Goal: Task Accomplishment & Management: Manage account settings

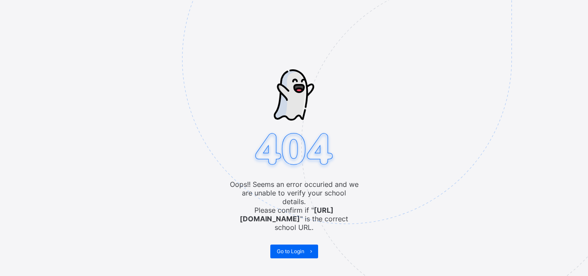
click at [298, 248] on span "Go to Login" at bounding box center [291, 251] width 28 height 6
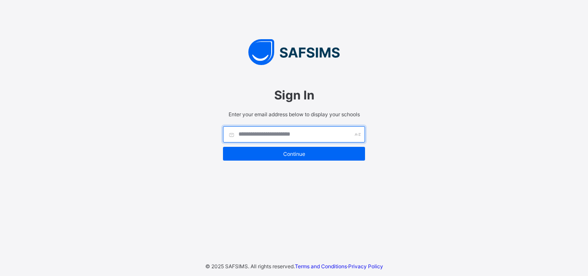
click at [307, 141] on input "text" at bounding box center [294, 134] width 142 height 16
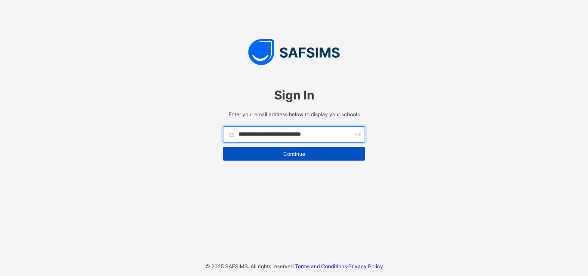
type input "**********"
click at [313, 151] on span "Continue" at bounding box center [294, 154] width 129 height 6
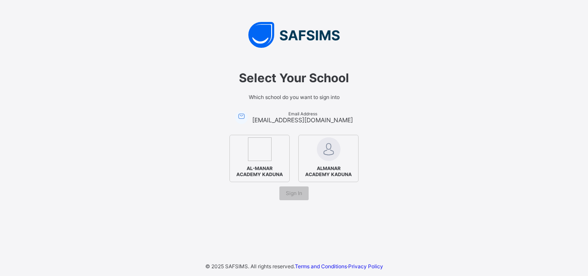
click at [317, 154] on img at bounding box center [329, 149] width 24 height 24
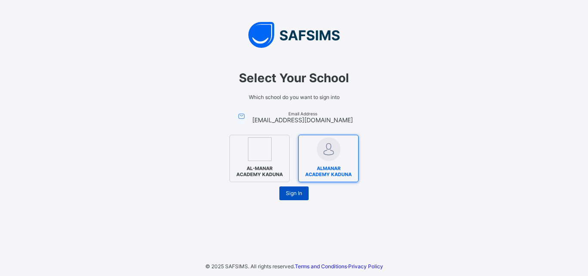
click at [292, 193] on span "Sign In" at bounding box center [294, 193] width 16 height 6
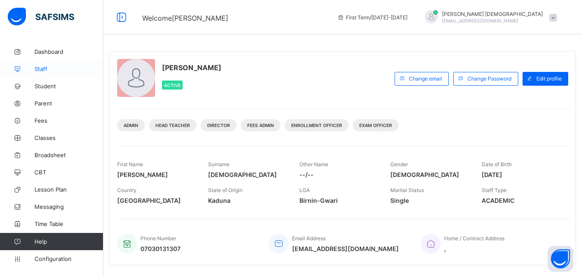
click at [44, 70] on span "Staff" at bounding box center [68, 68] width 69 height 7
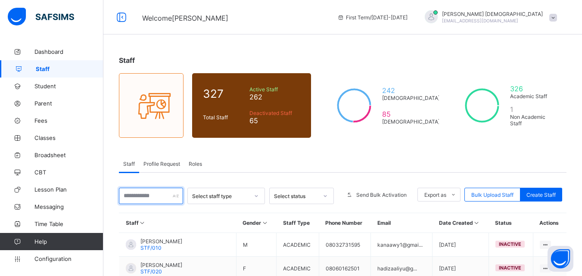
click at [148, 204] on input "text" at bounding box center [151, 196] width 64 height 16
type input "**********"
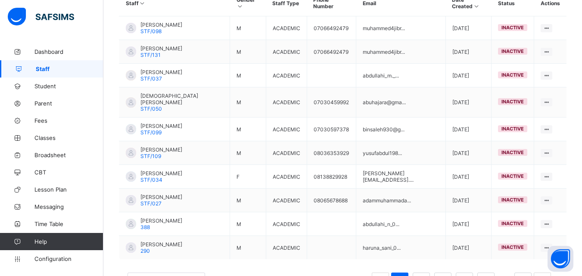
scroll to position [246, 0]
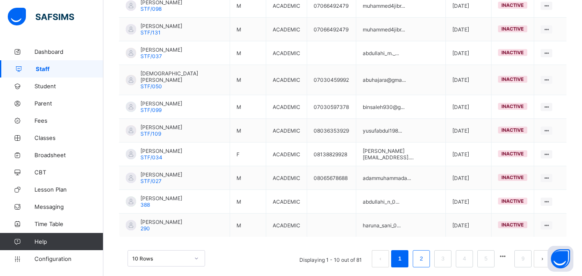
click at [425, 253] on link "2" at bounding box center [421, 258] width 8 height 11
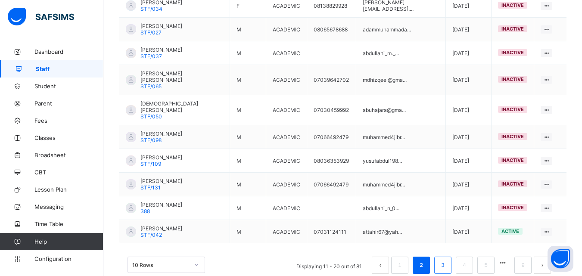
click at [446, 260] on link "3" at bounding box center [442, 265] width 8 height 11
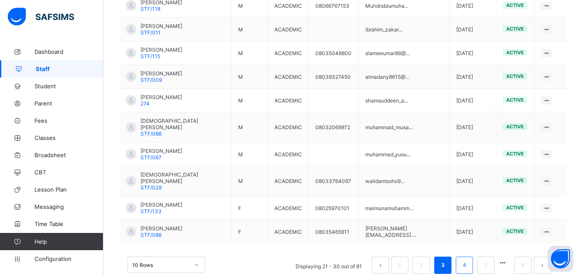
click at [465, 257] on li "4" at bounding box center [464, 265] width 17 height 17
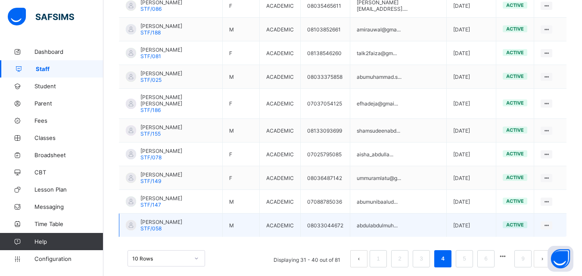
click at [182, 219] on span "[PERSON_NAME]" at bounding box center [161, 222] width 42 height 6
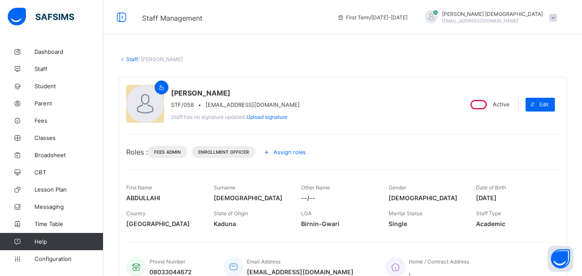
click at [288, 152] on span "Assign roles" at bounding box center [290, 152] width 32 height 6
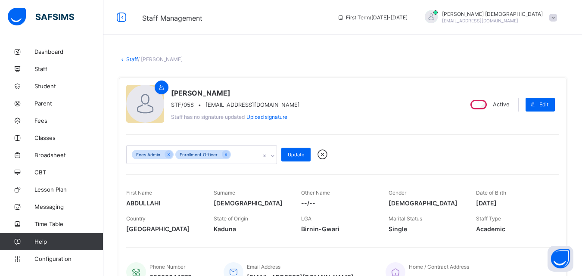
click at [270, 155] on icon at bounding box center [272, 156] width 5 height 9
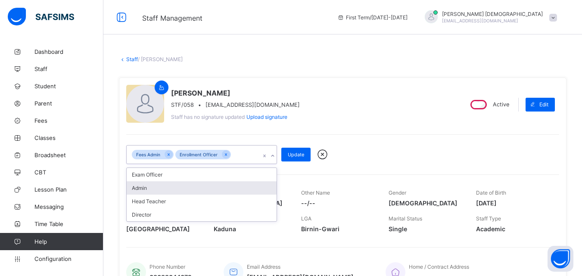
click at [157, 182] on div "Admin" at bounding box center [202, 187] width 150 height 13
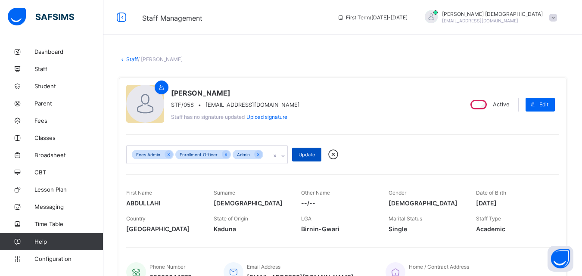
click at [311, 152] on span "Update" at bounding box center [306, 155] width 16 height 6
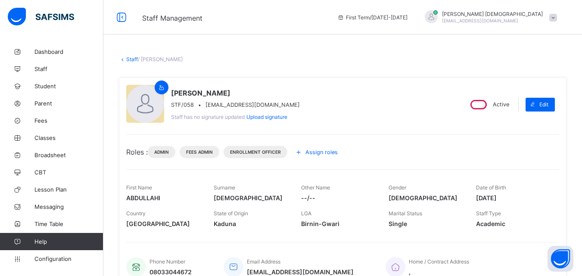
click at [217, 43] on div "Staff / [PERSON_NAME] × Delete Staff This action would delete [PERSON_NAME] fro…" at bounding box center [342, 259] width 479 height 432
